Goal: Task Accomplishment & Management: Manage account settings

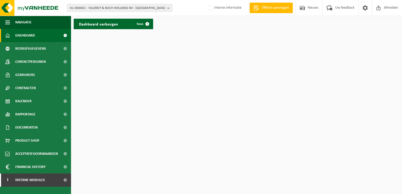
click at [170, 9] on b "button" at bounding box center [169, 7] width 5 height 7
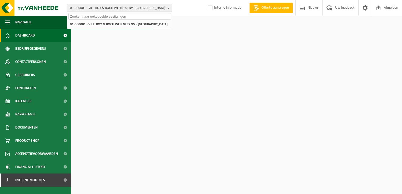
click at [150, 17] on input "text" at bounding box center [119, 16] width 103 height 7
paste input "10-812479"
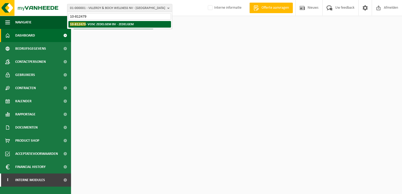
type input "10-812479"
click at [124, 22] on strong "10-812479 - VOSC ZEDELGEM BV - ZEDELGEM" at bounding box center [102, 24] width 64 height 4
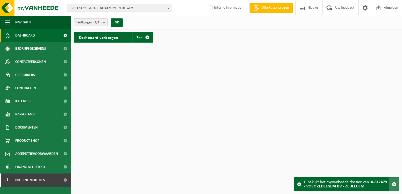
click at [395, 187] on span "button" at bounding box center [394, 184] width 5 height 5
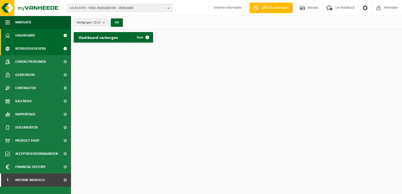
click at [34, 49] on span "Bedrijfsgegevens" at bounding box center [30, 48] width 31 height 13
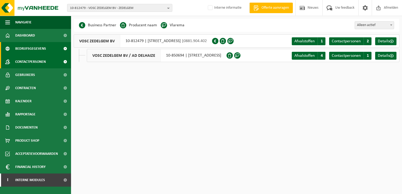
click at [36, 63] on span "Contactpersonen" at bounding box center [30, 61] width 31 height 13
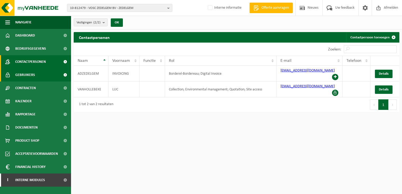
click at [30, 77] on span "Gebruikers" at bounding box center [25, 74] width 20 height 13
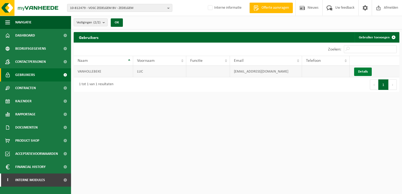
click at [367, 71] on link "Details" at bounding box center [363, 72] width 18 height 8
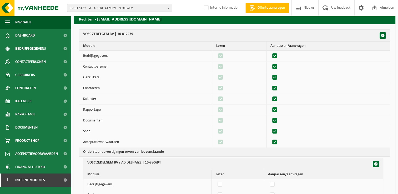
scroll to position [53, 0]
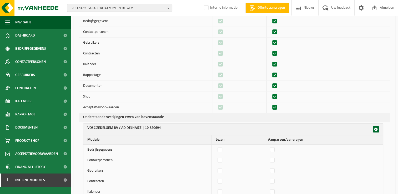
click at [384, 127] on td "VOSC ZEDELGEM BV / AD DELHAIZE | 10-850694 Module Lezen Aanpassen/aanvragen Bed…" at bounding box center [234, 185] width 311 height 127
click at [376, 129] on span "button" at bounding box center [376, 130] width 4 height 4
checkbox input "true"
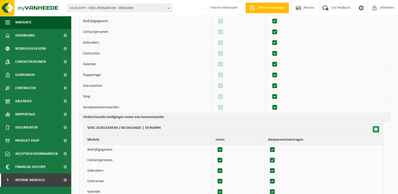
checkbox input "true"
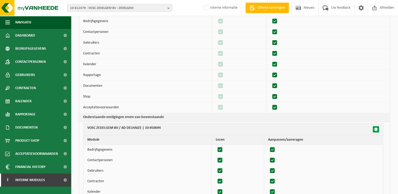
checkbox input "true"
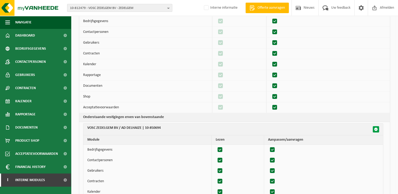
checkbox input "true"
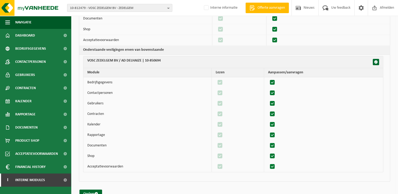
scroll to position [131, 0]
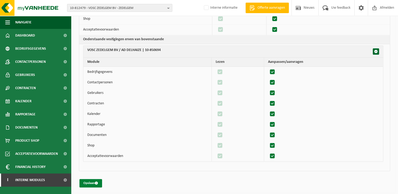
click at [96, 184] on span "submit" at bounding box center [96, 183] width 3 height 3
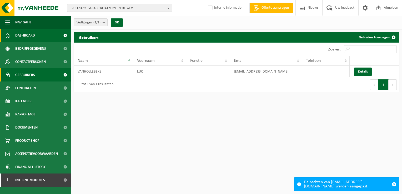
click at [29, 33] on span "Dashboard" at bounding box center [25, 35] width 20 height 13
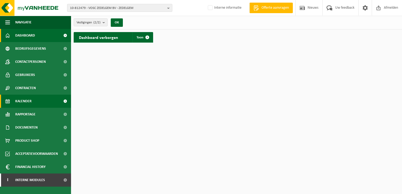
click at [34, 104] on link "Kalender" at bounding box center [35, 101] width 71 height 13
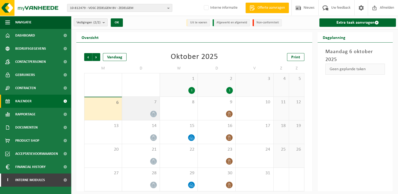
click at [145, 108] on div "7" at bounding box center [141, 108] width 38 height 23
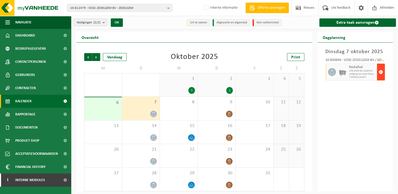
click at [381, 73] on span "button" at bounding box center [381, 72] width 4 height 11
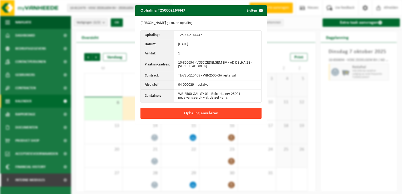
click at [205, 114] on button "Ophaling annuleren" at bounding box center [201, 113] width 121 height 11
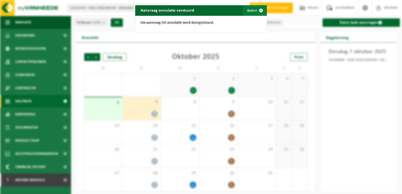
click at [259, 9] on span "button" at bounding box center [261, 10] width 11 height 11
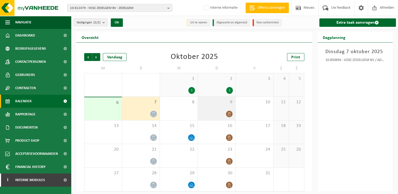
click at [218, 107] on div "9" at bounding box center [217, 108] width 38 height 23
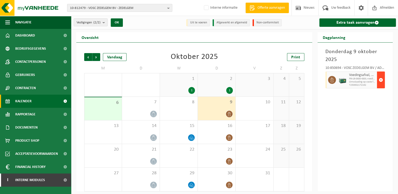
click at [380, 81] on span "button" at bounding box center [381, 80] width 4 height 11
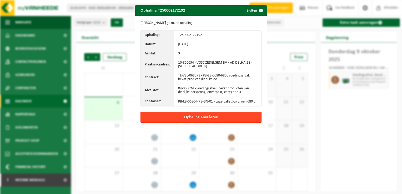
click at [189, 117] on button "Ophaling annuleren" at bounding box center [201, 117] width 121 height 11
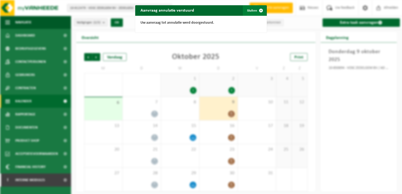
click at [259, 11] on span "button" at bounding box center [261, 10] width 11 height 11
